Goal: Navigation & Orientation: Find specific page/section

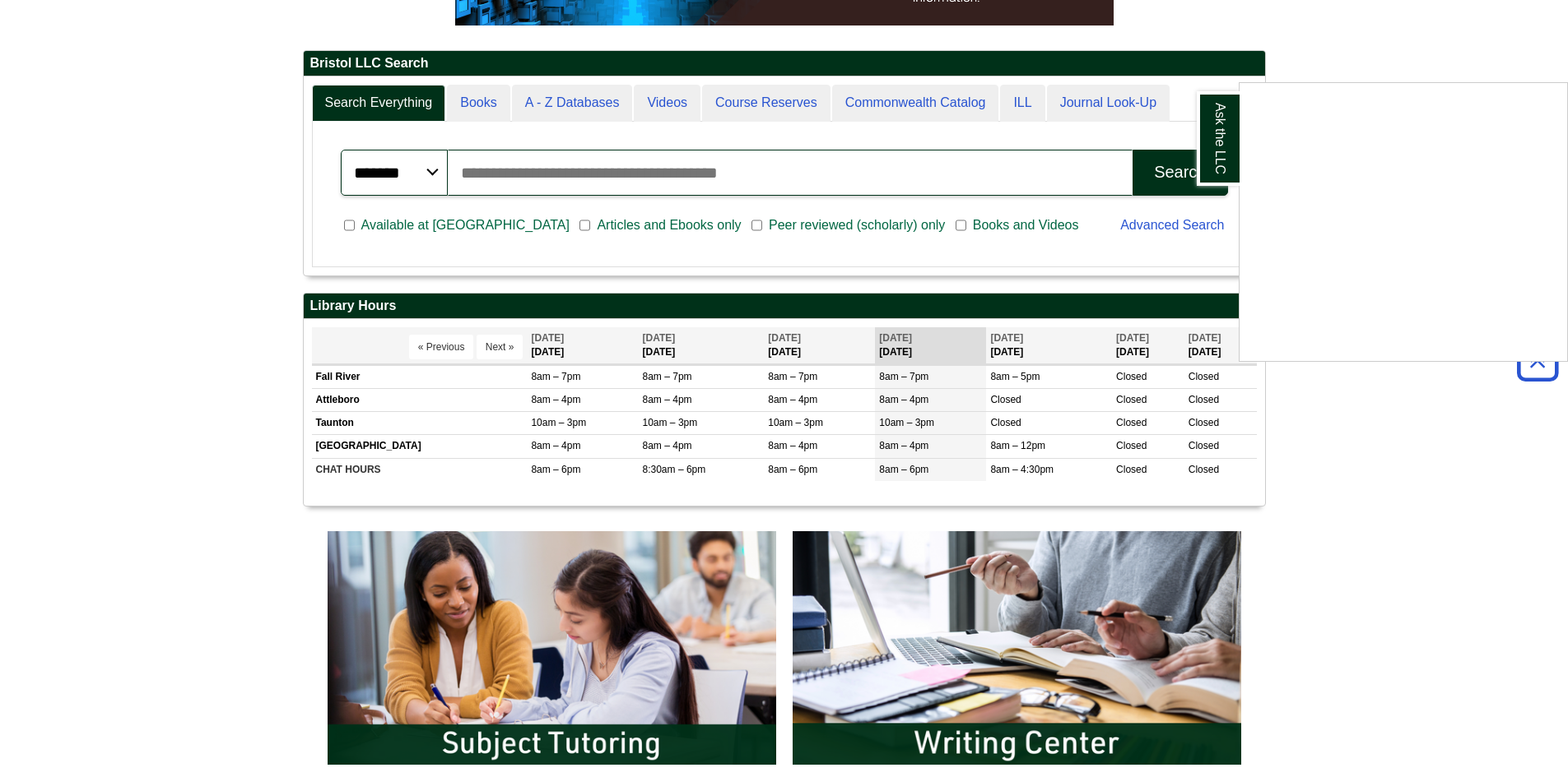
scroll to position [247, 0]
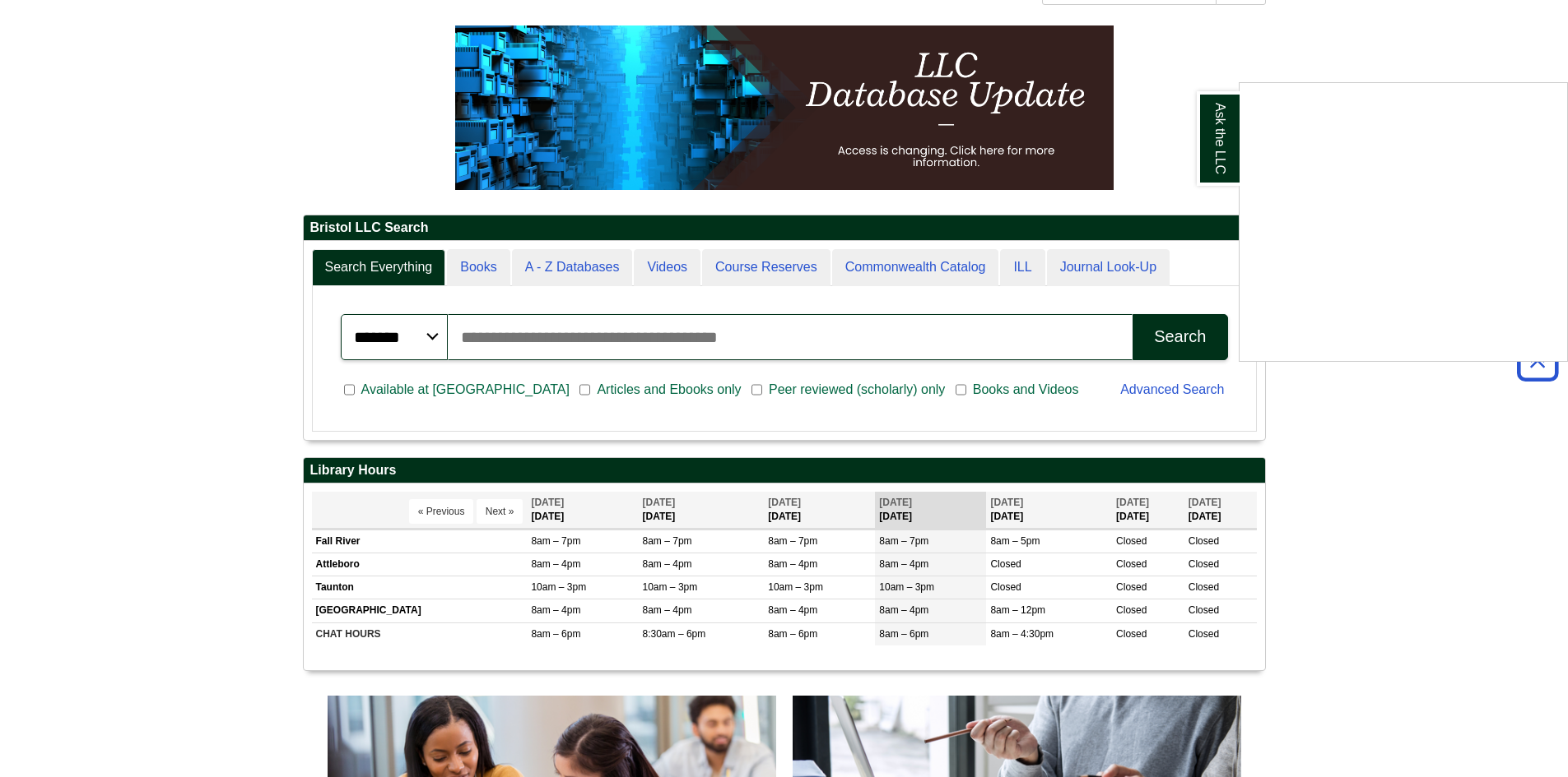
click at [506, 517] on div "Ask the LLC" at bounding box center [784, 388] width 1568 height 777
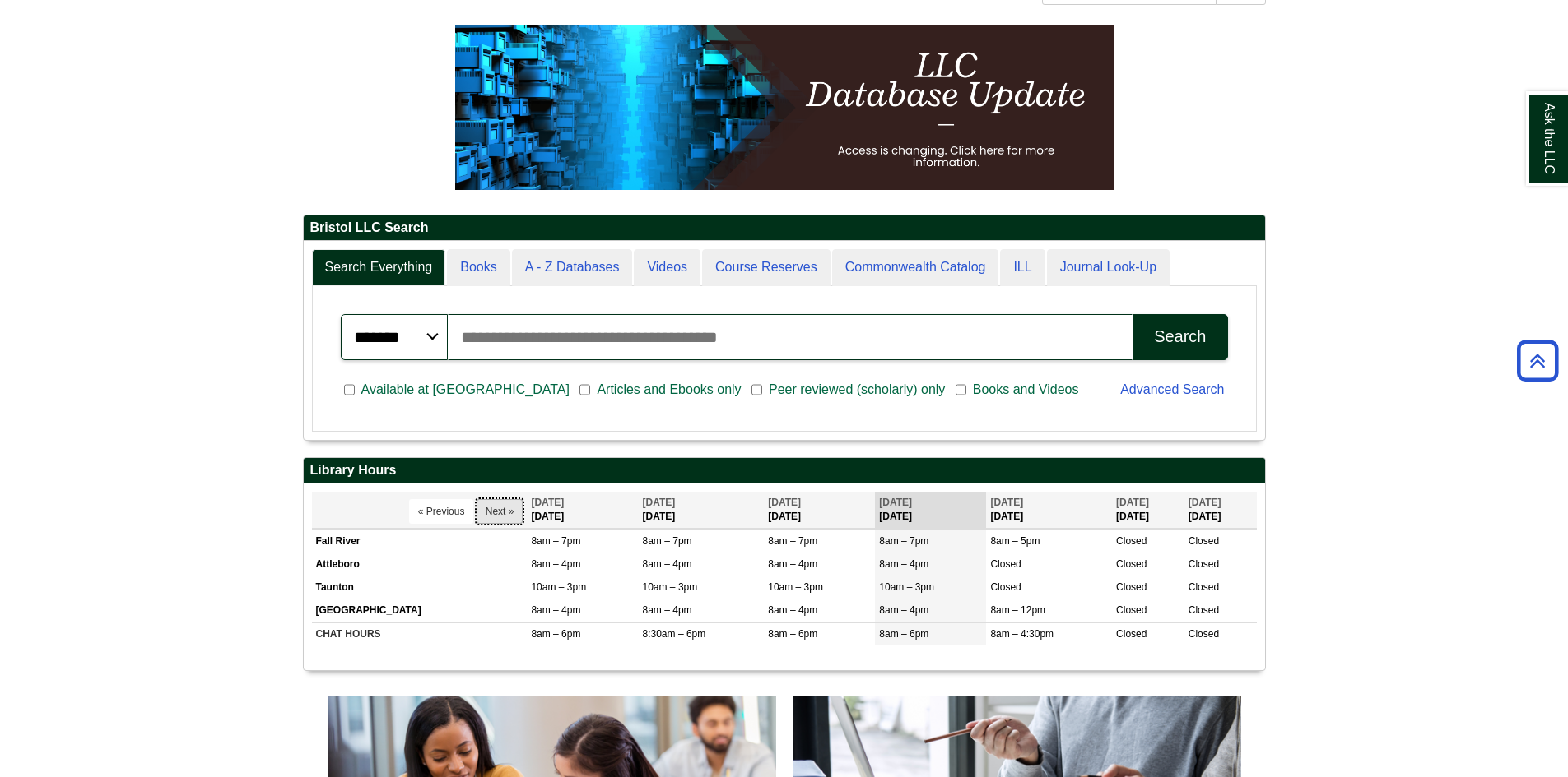
click at [498, 510] on button "Next »" at bounding box center [500, 512] width 47 height 25
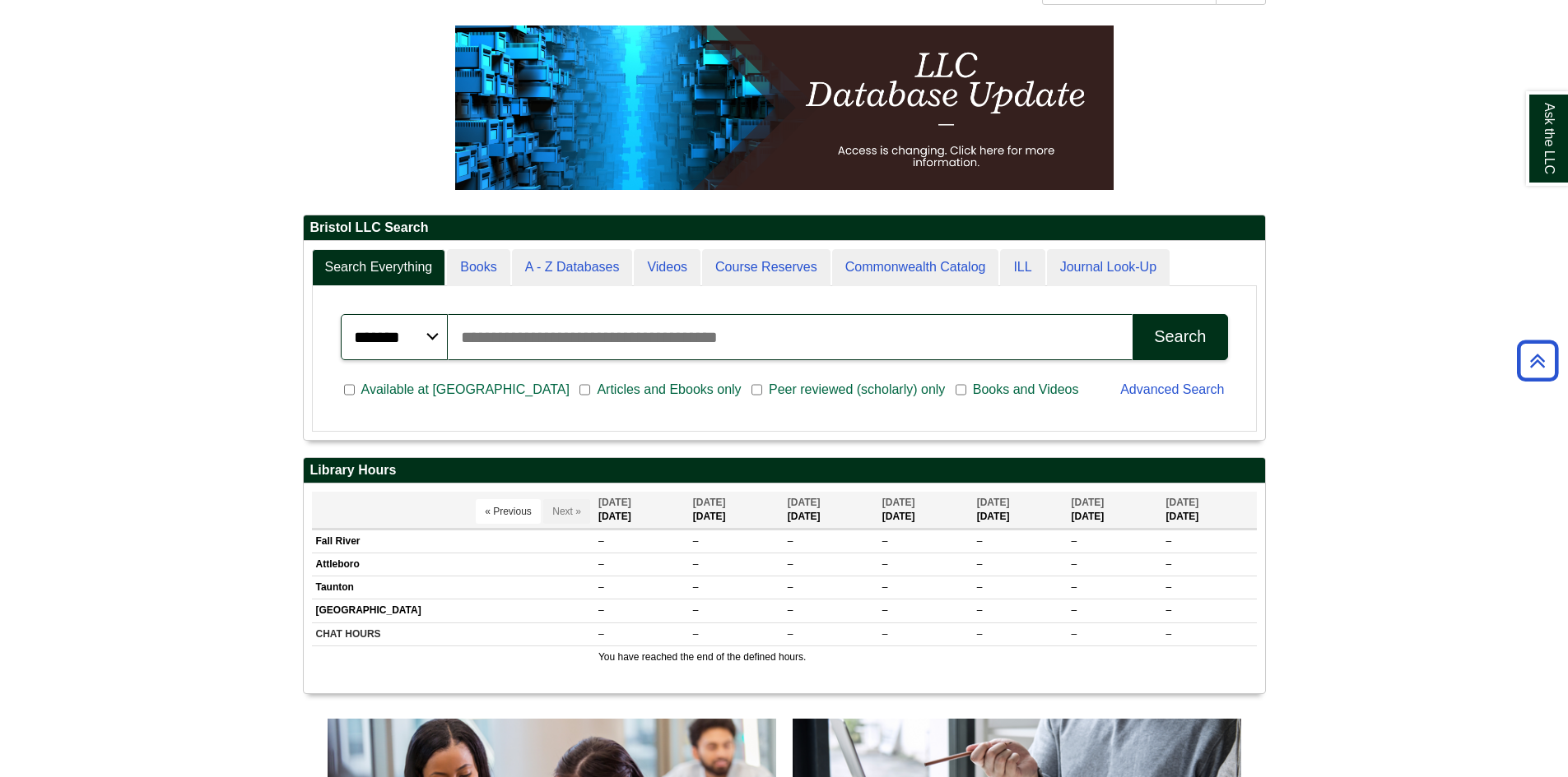
scroll to position [0, 0]
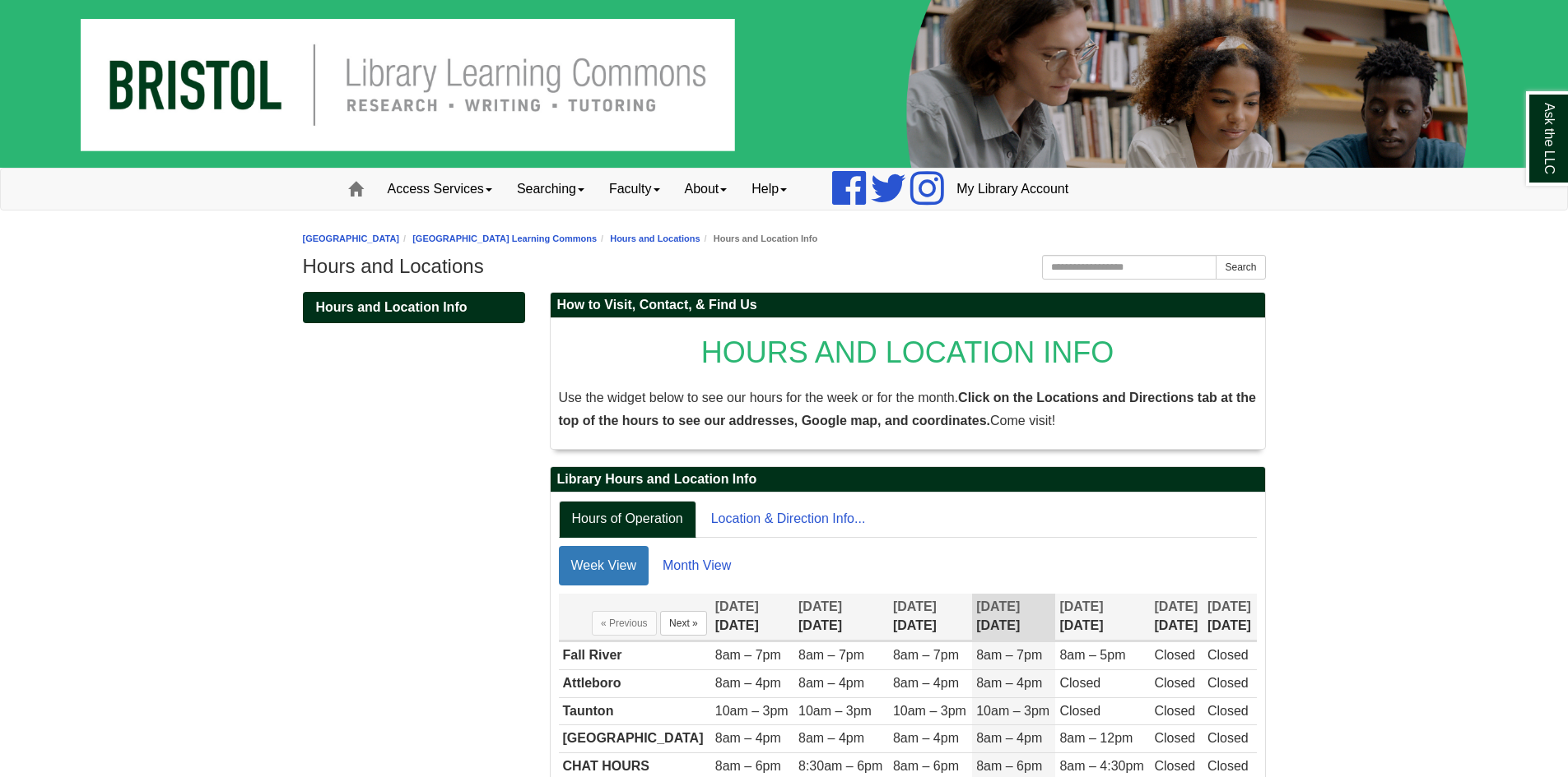
scroll to position [82, 0]
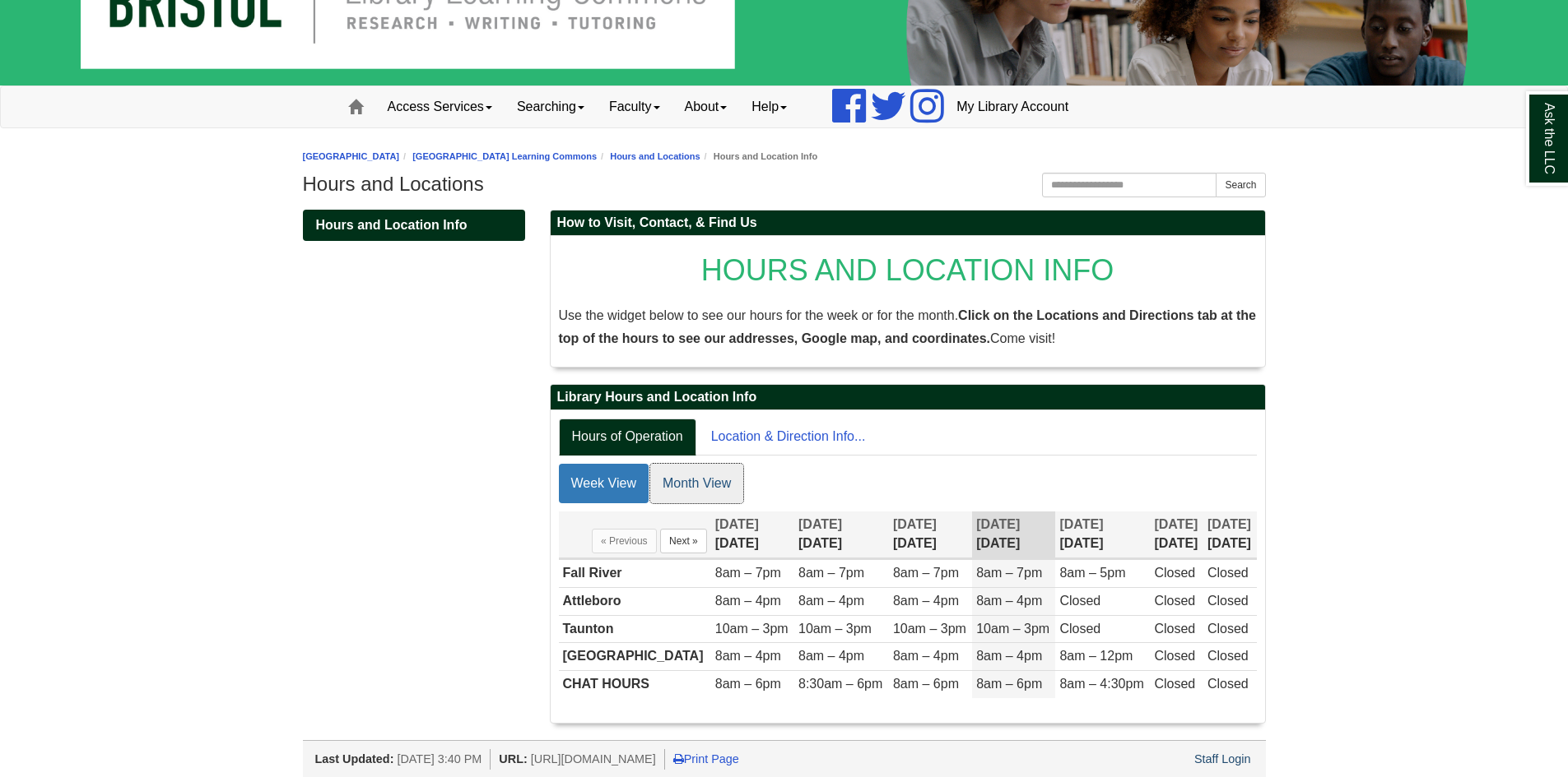
click at [711, 486] on link "Month View" at bounding box center [696, 484] width 93 height 39
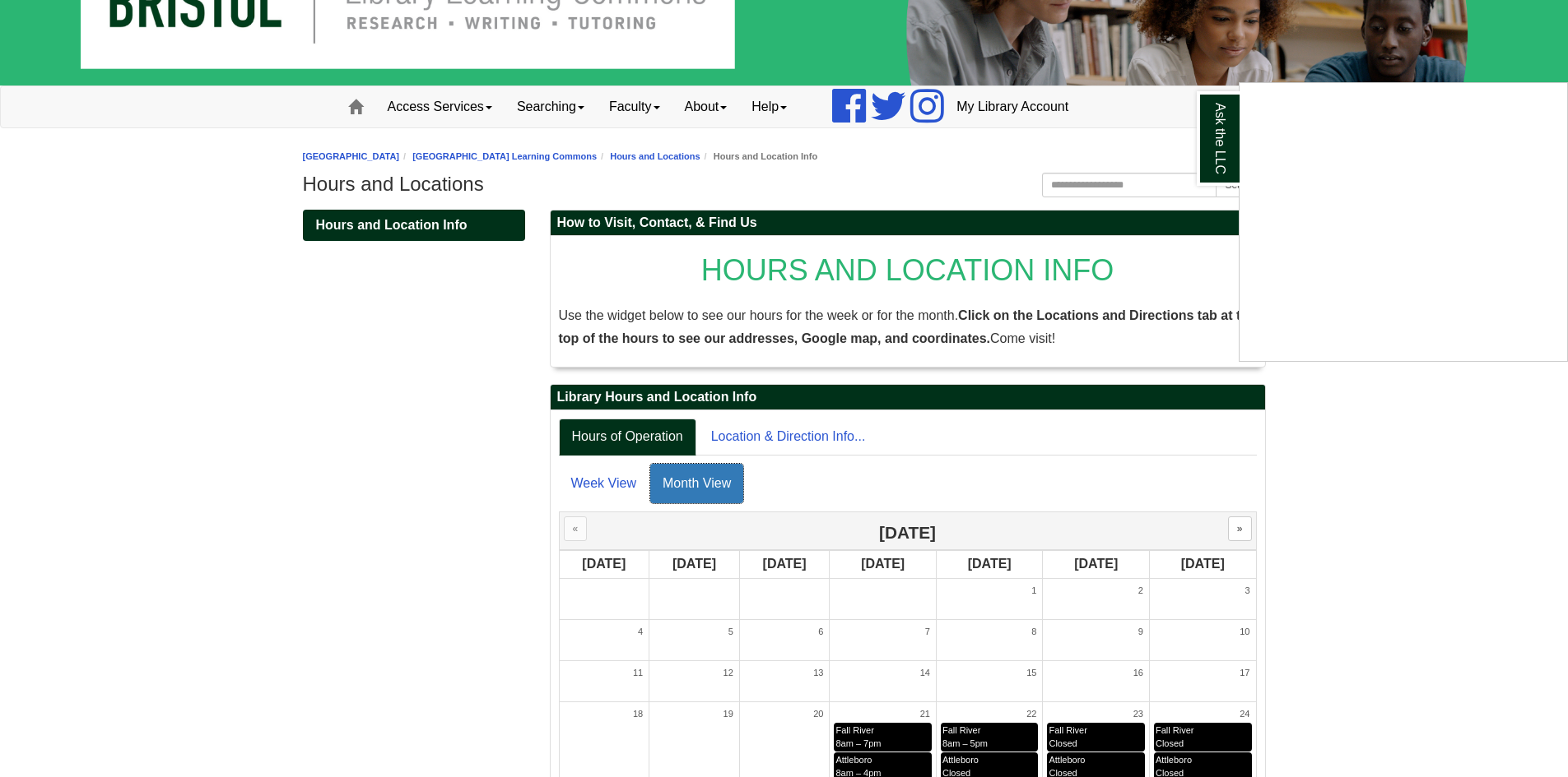
scroll to position [247, 0]
